Goal: Task Accomplishment & Management: Manage account settings

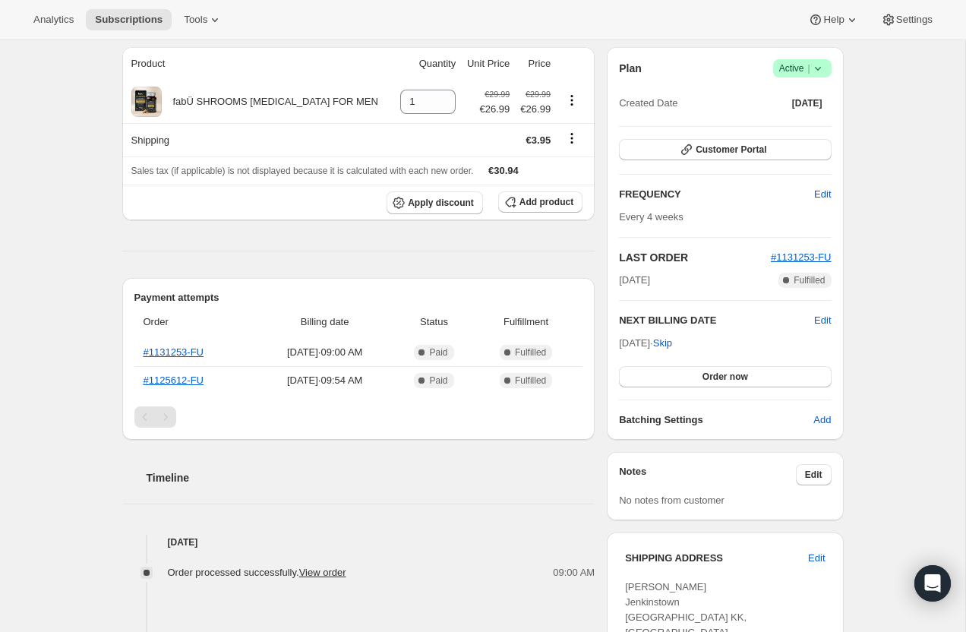
scroll to position [86, 0]
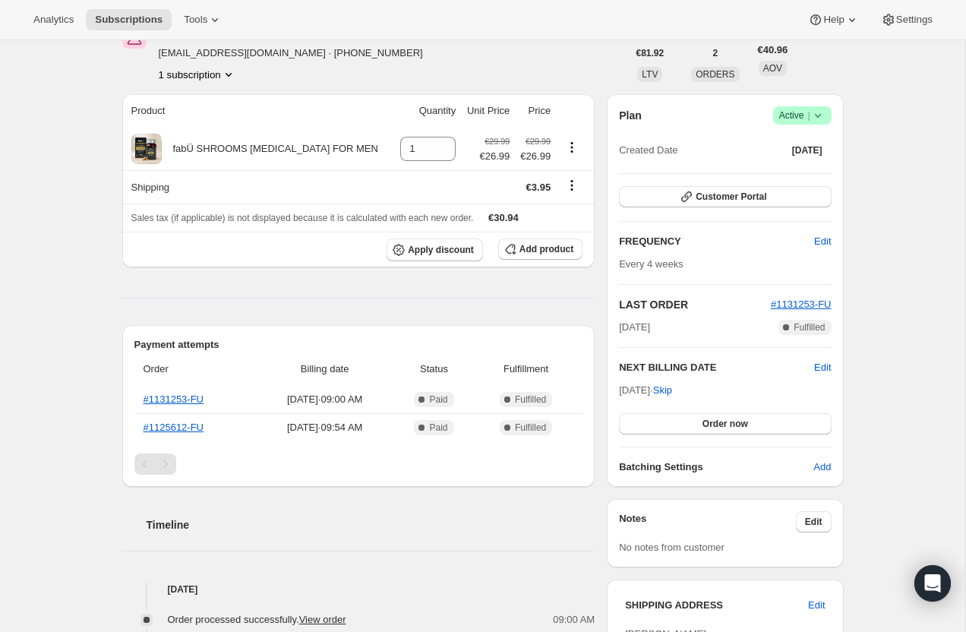
click at [815, 121] on icon at bounding box center [818, 115] width 15 height 15
click at [807, 165] on span "Cancel subscription" at bounding box center [798, 171] width 86 height 15
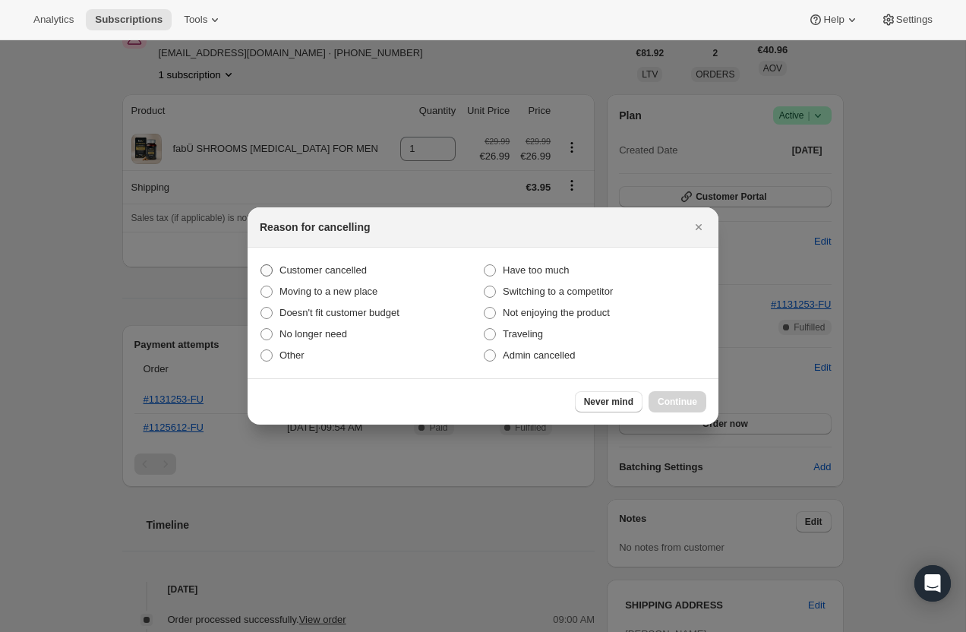
click at [347, 267] on span "Customer cancelled" at bounding box center [323, 269] width 87 height 11
click at [261, 265] on input "Customer cancelled" at bounding box center [261, 264] width 1 height 1
radio input "true"
click at [669, 397] on span "Continue" at bounding box center [678, 402] width 40 height 12
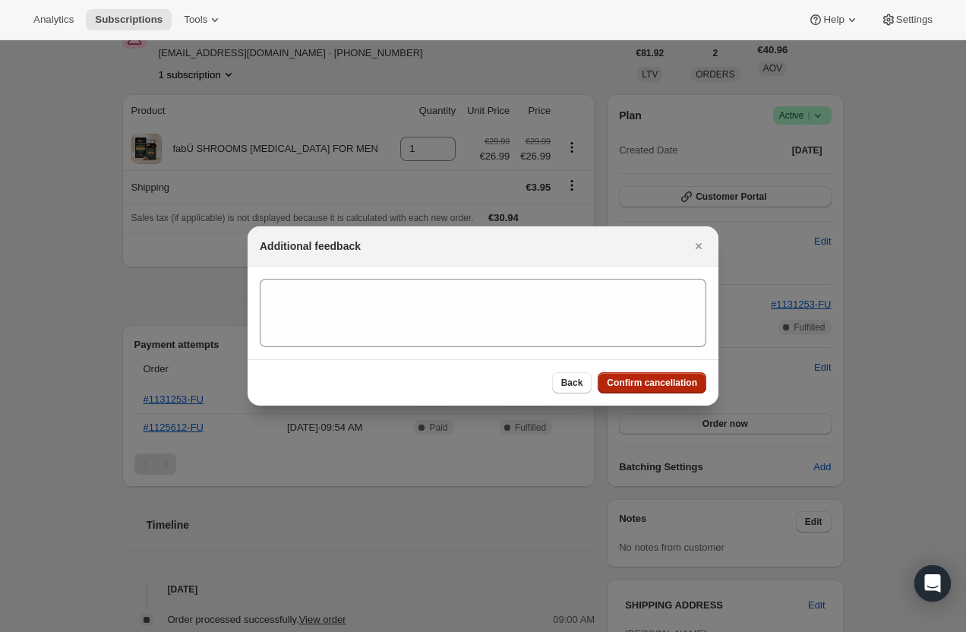
click at [665, 387] on span "Confirm cancellation" at bounding box center [652, 383] width 90 height 12
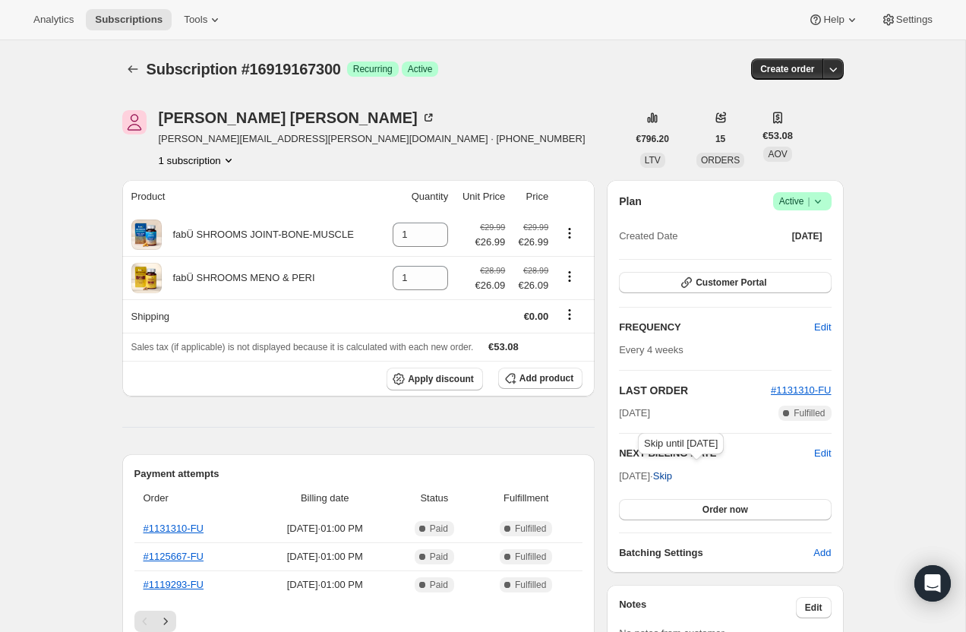
click at [672, 476] on span "Skip" at bounding box center [662, 476] width 19 height 15
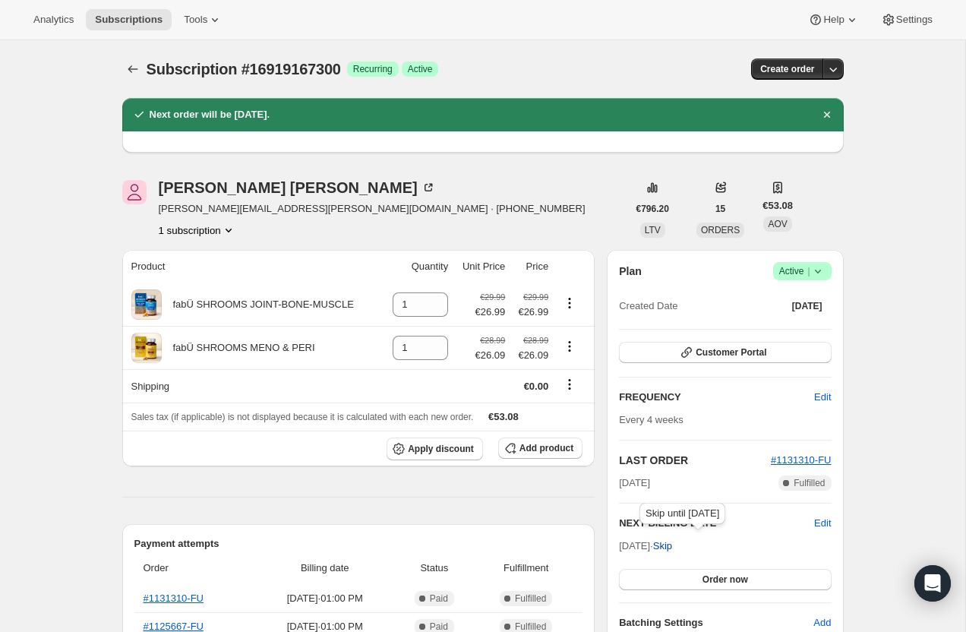
click at [672, 545] on span "Skip" at bounding box center [662, 546] width 19 height 15
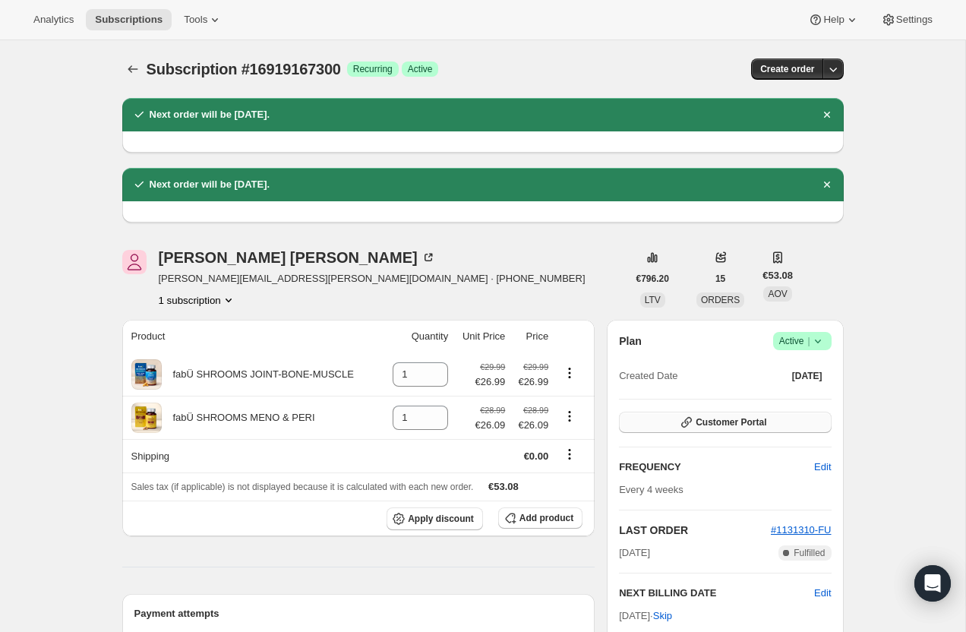
click at [696, 418] on span "Customer Portal" at bounding box center [731, 422] width 71 height 12
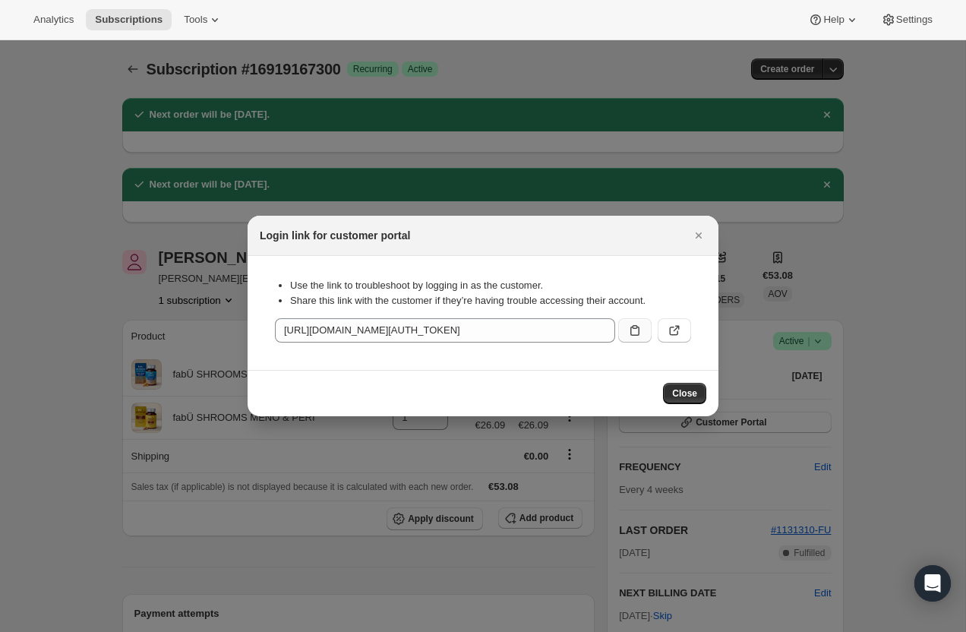
click at [635, 330] on icon ":r8r:" at bounding box center [635, 330] width 15 height 15
click at [685, 394] on span "Close" at bounding box center [684, 393] width 25 height 12
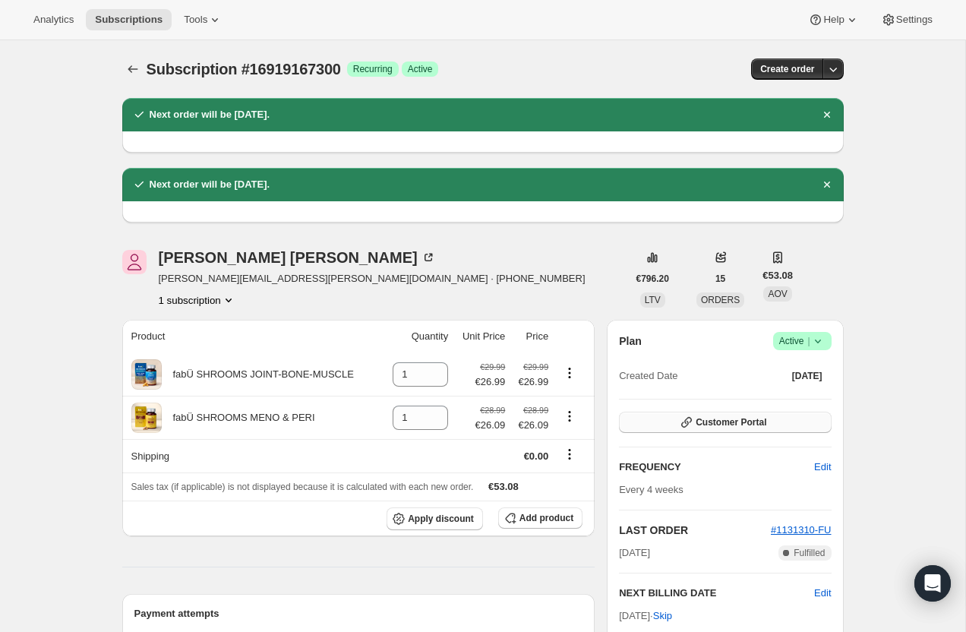
click at [705, 426] on span "Customer Portal" at bounding box center [731, 422] width 71 height 12
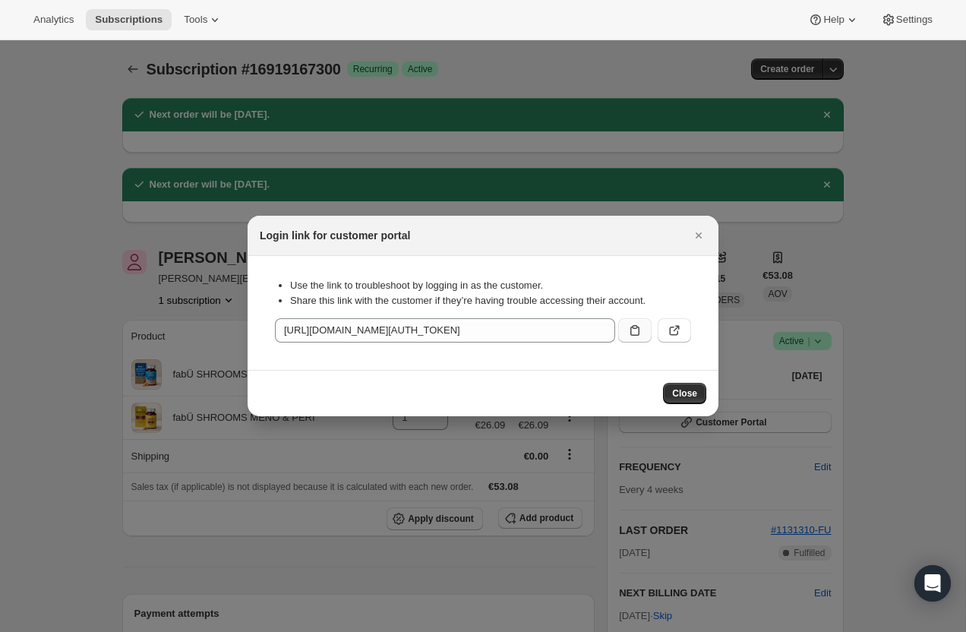
click at [634, 327] on icon ":r8r:" at bounding box center [635, 330] width 15 height 15
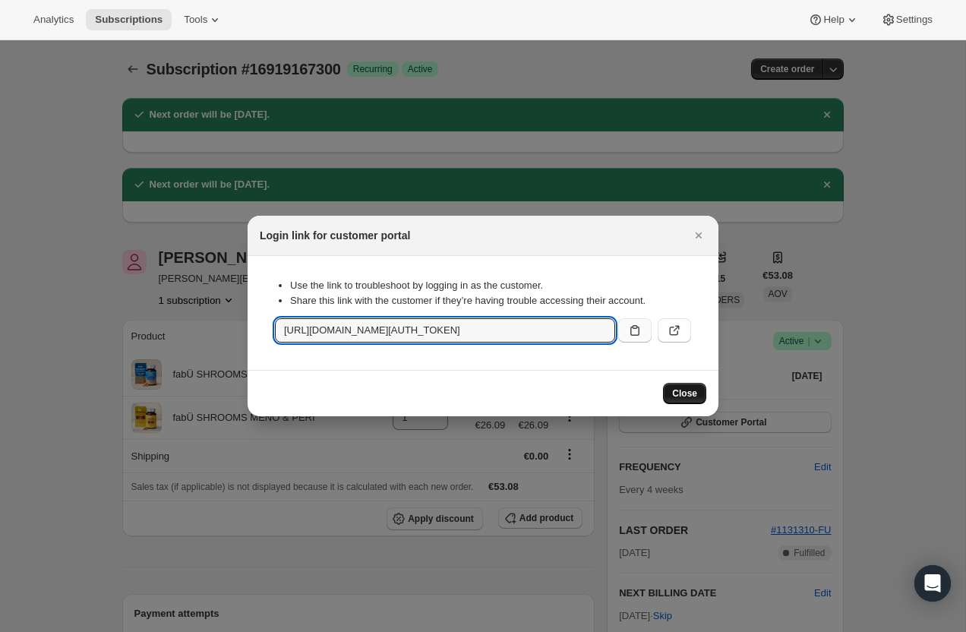
click at [682, 393] on span "Close" at bounding box center [684, 393] width 25 height 12
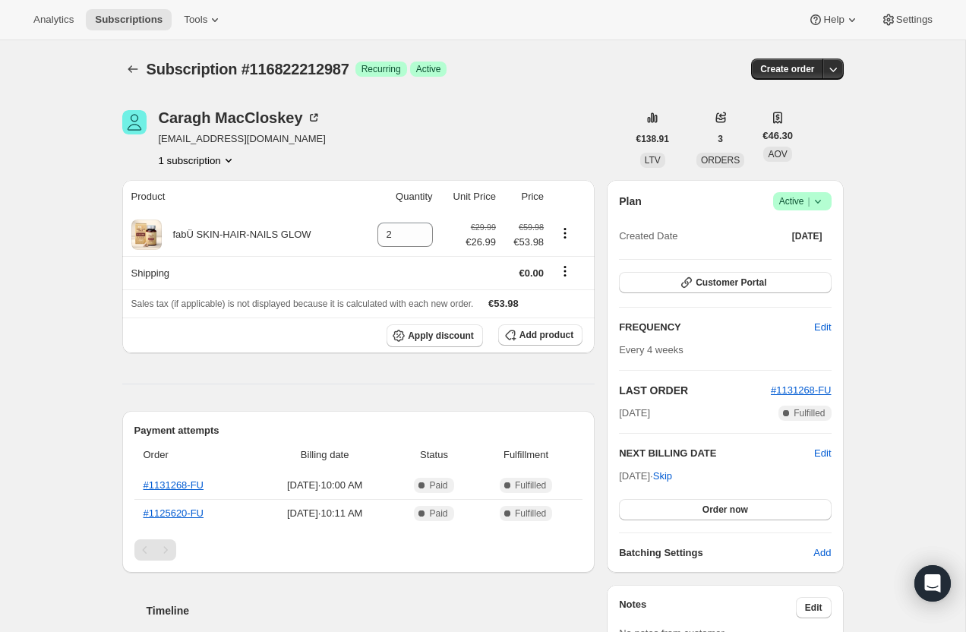
click at [824, 211] on div "Plan Success Active | Created Date Aug 20, 2025" at bounding box center [725, 219] width 212 height 55
click at [821, 202] on icon at bounding box center [818, 201] width 15 height 15
click at [791, 256] on span "Cancel subscription" at bounding box center [798, 256] width 86 height 11
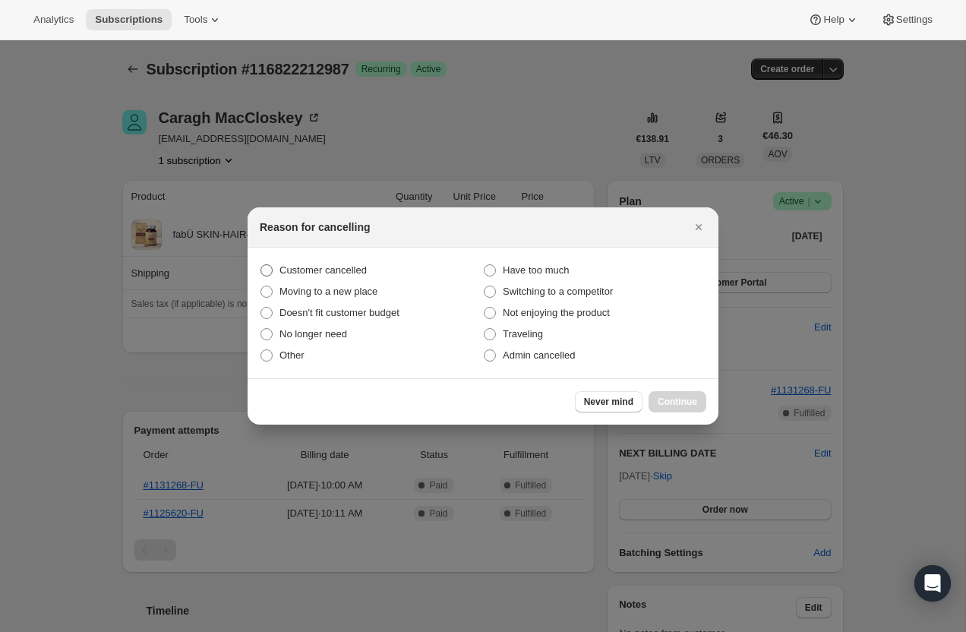
click at [332, 268] on span "Customer cancelled" at bounding box center [323, 269] width 87 height 11
click at [261, 265] on input "Customer cancelled" at bounding box center [261, 264] width 1 height 1
radio input "true"
click at [669, 401] on span "Continue" at bounding box center [678, 402] width 40 height 12
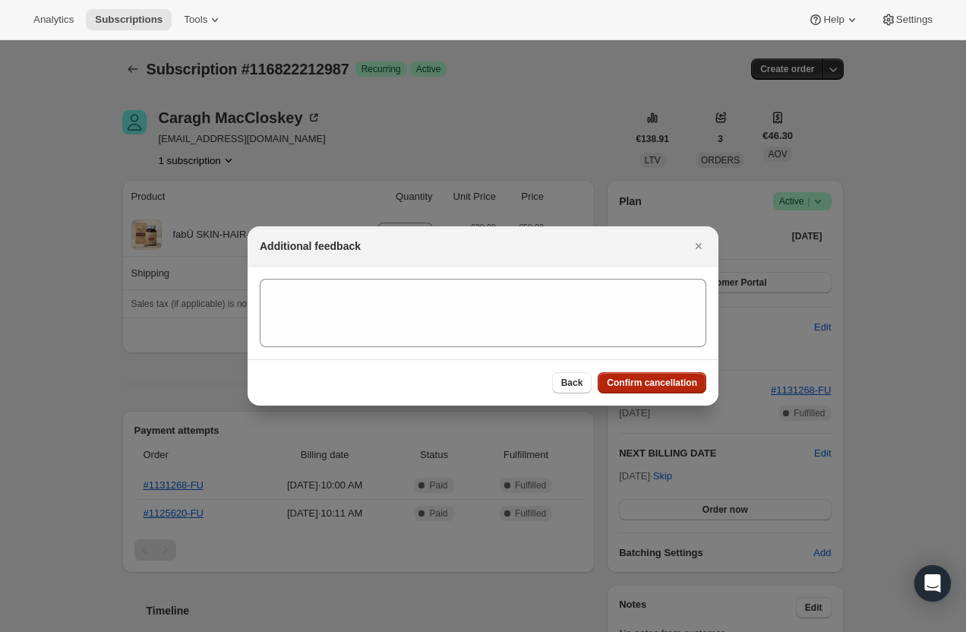
click at [652, 386] on span "Confirm cancellation" at bounding box center [652, 383] width 90 height 12
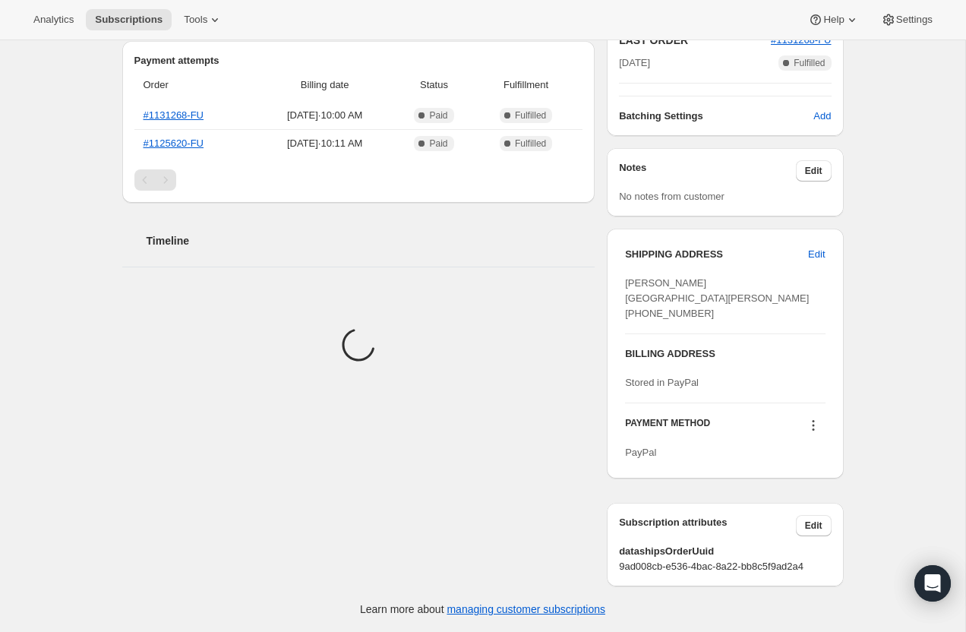
scroll to position [484, 0]
